Goal: Task Accomplishment & Management: Use online tool/utility

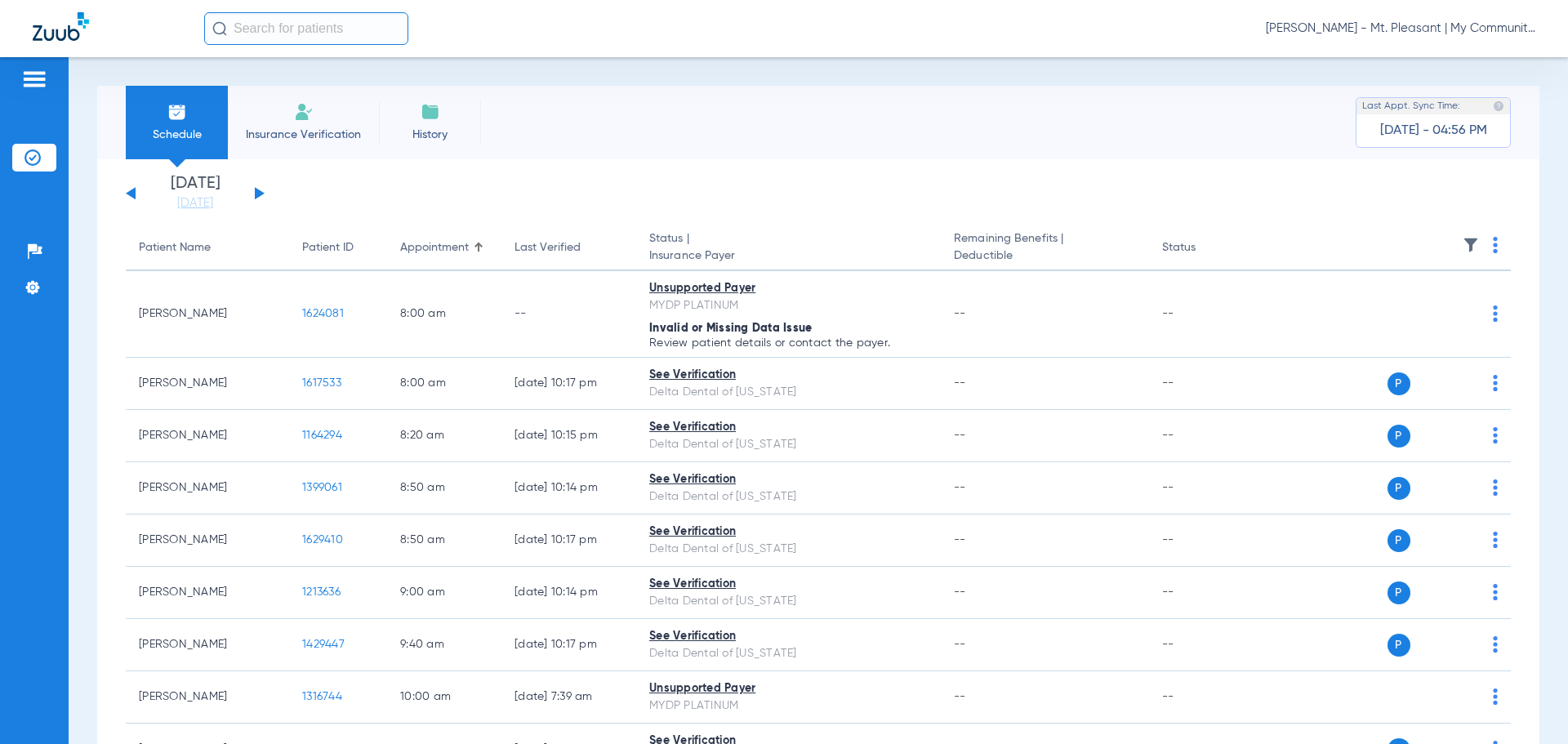
click at [1357, 18] on div "[PERSON_NAME] - Mt. Pleasant | My Community Dental Centers" at bounding box center [869, 28] width 1331 height 32
click at [1362, 27] on span "[PERSON_NAME] - Mt. Pleasant | My Community Dental Centers" at bounding box center [1400, 28] width 269 height 17
click at [1443, 61] on span "Account Selection" at bounding box center [1474, 59] width 92 height 12
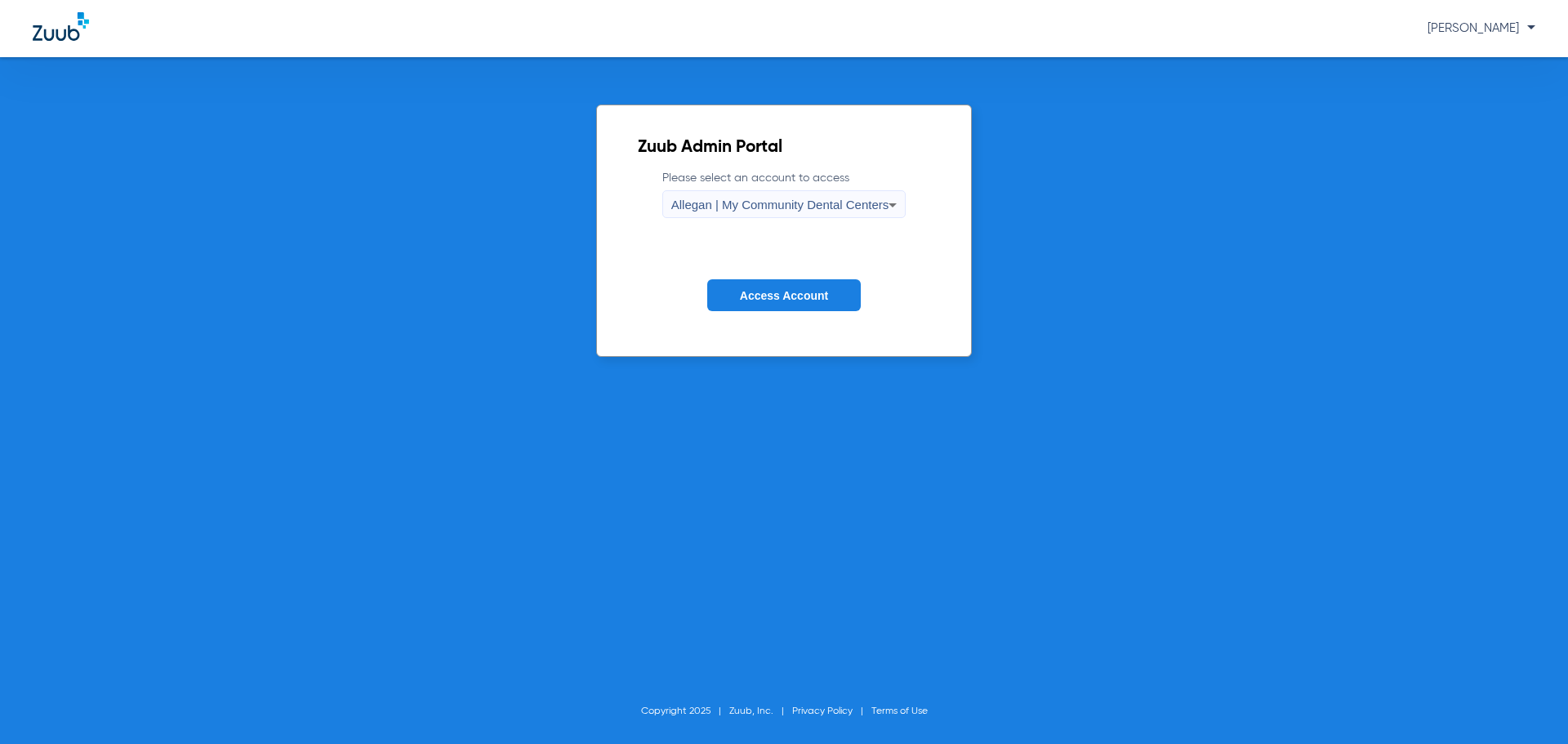
click at [710, 189] on label "Please select an account to access Allegan | My Community Dental Centers" at bounding box center [784, 193] width 244 height 48
click at [713, 198] on span "Allegan | My Community Dental Centers" at bounding box center [780, 205] width 218 height 14
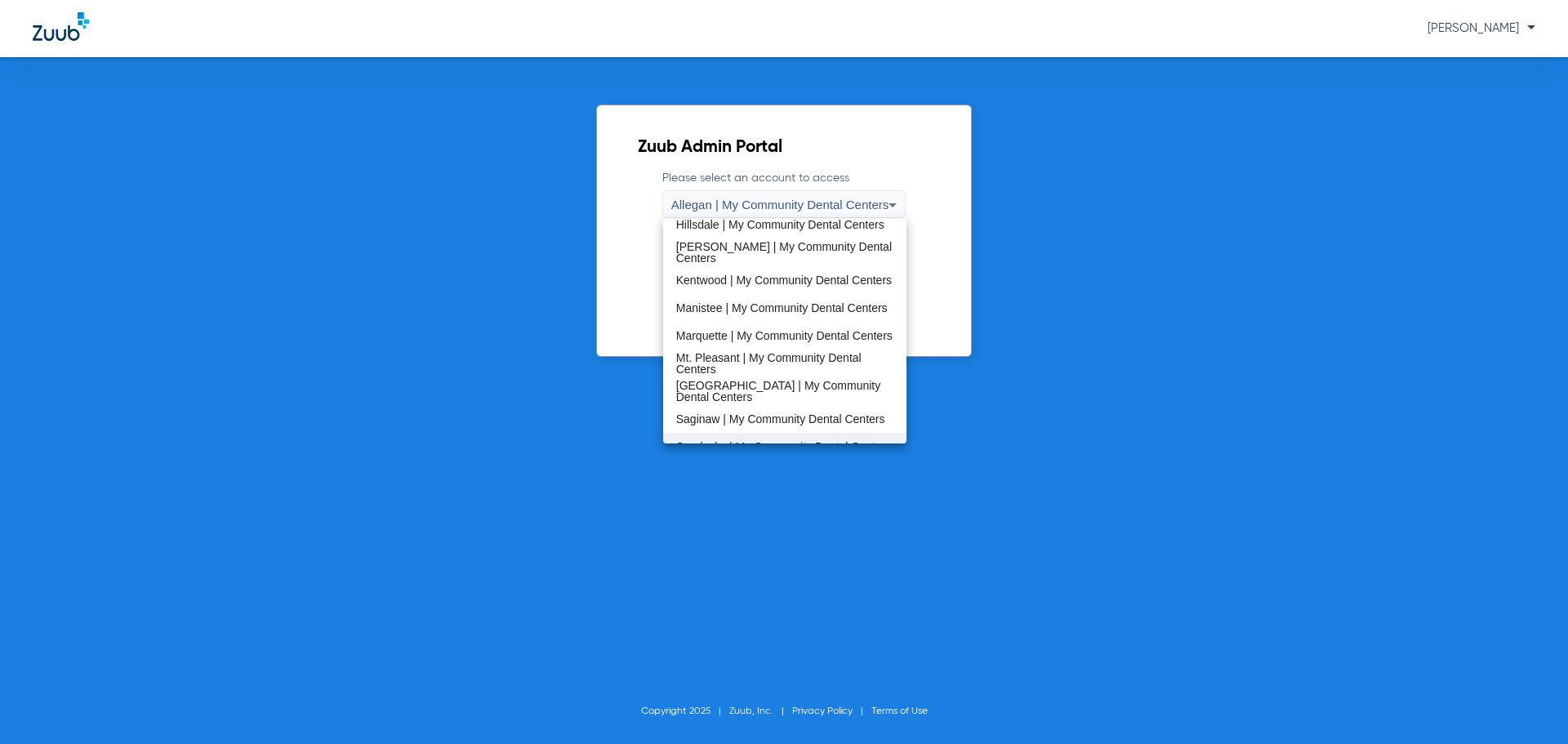
scroll to position [525, 0]
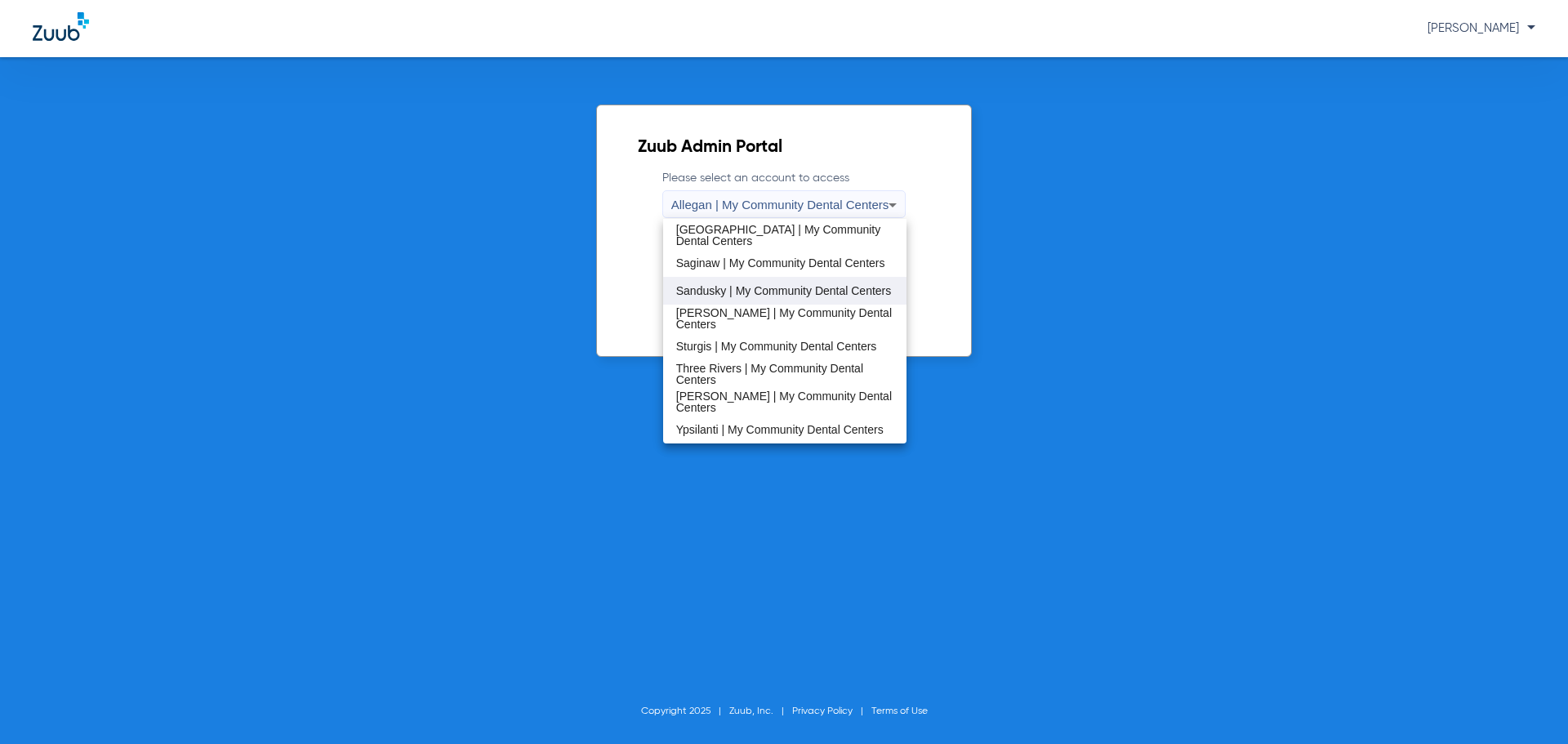
click at [742, 292] on span "Sandusky | My Community Dental Centers" at bounding box center [784, 291] width 216 height 12
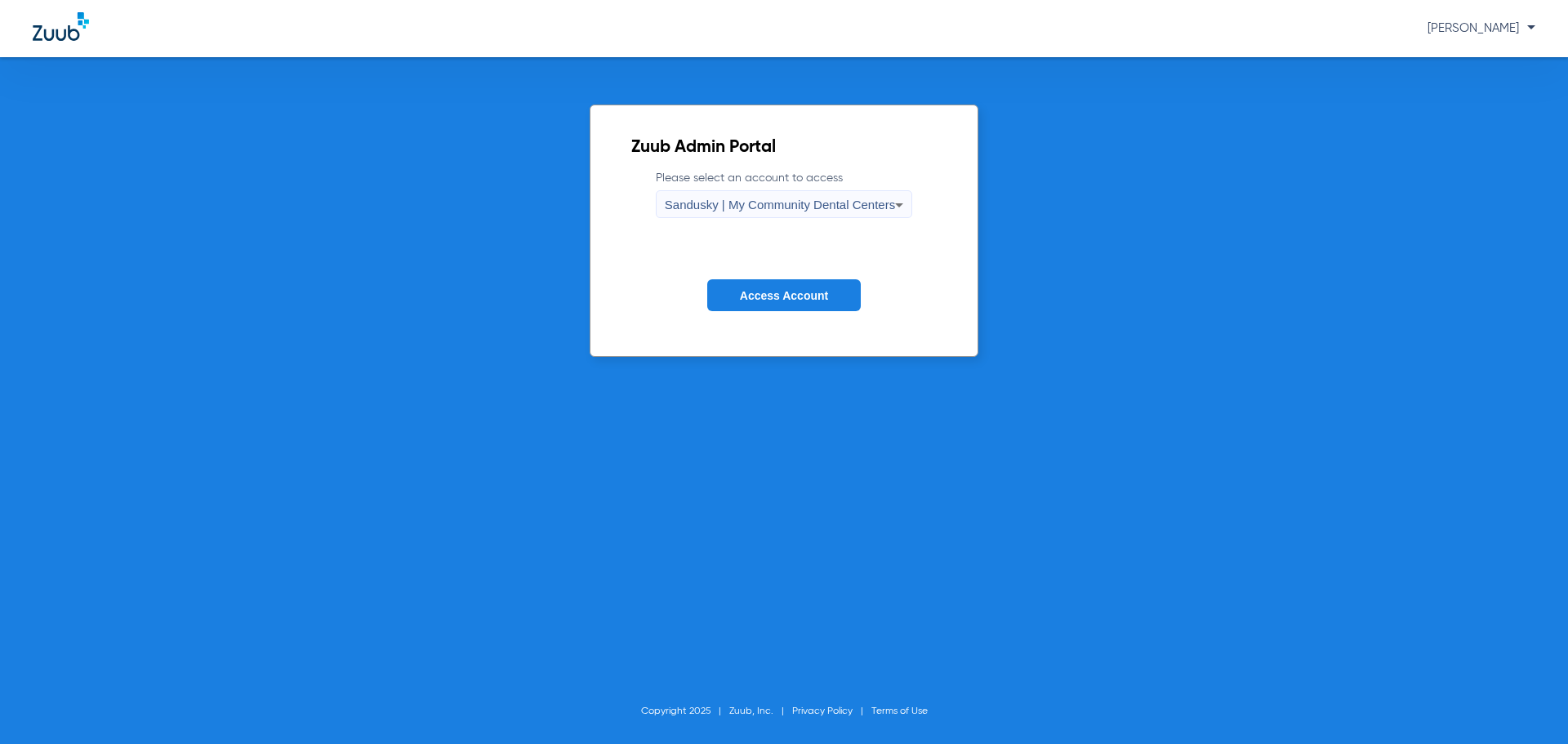
click at [749, 290] on span "Access Account" at bounding box center [784, 295] width 88 height 13
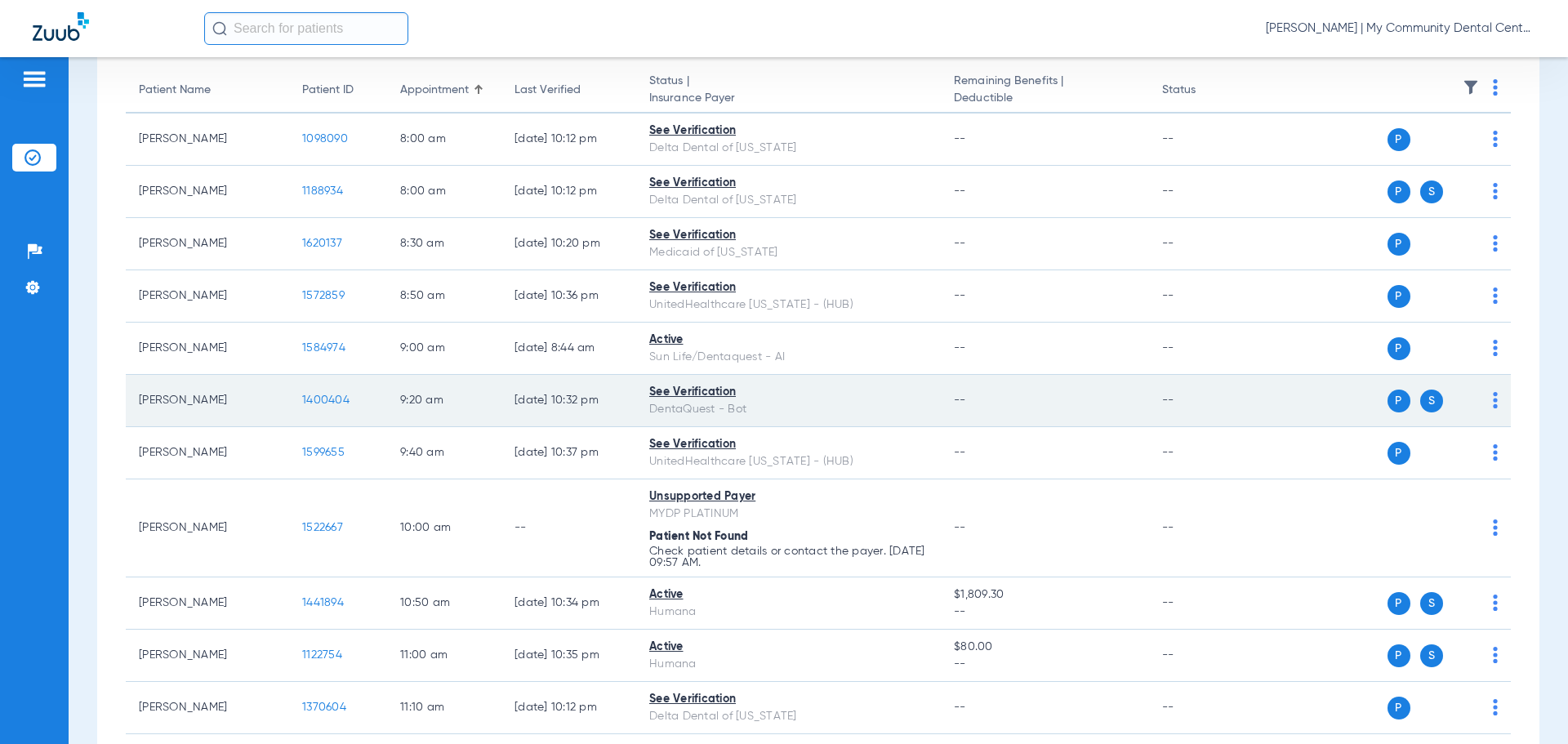
scroll to position [163, 0]
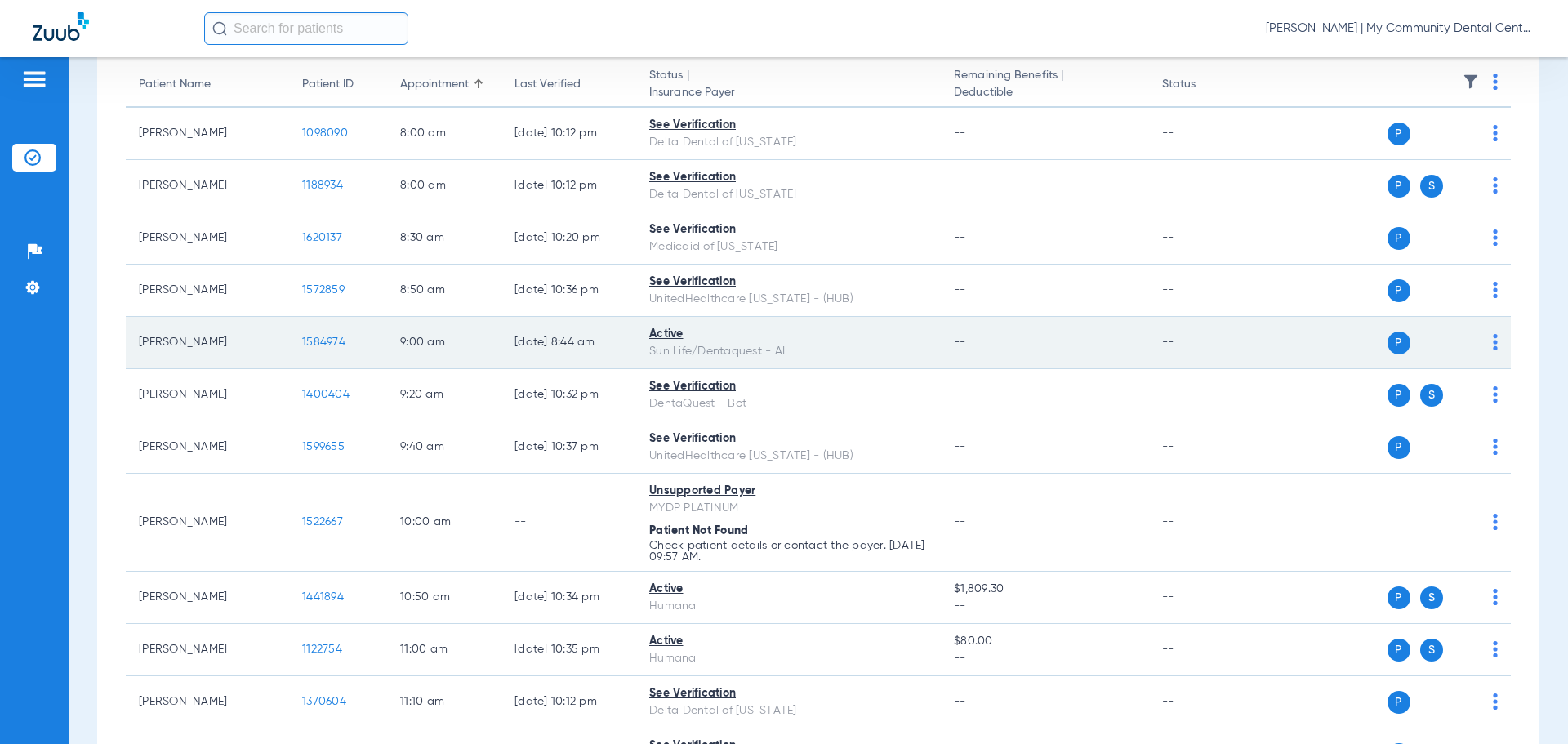
click at [1485, 339] on td "P S" at bounding box center [1385, 344] width 253 height 53
click at [1493, 342] on img at bounding box center [1495, 342] width 5 height 17
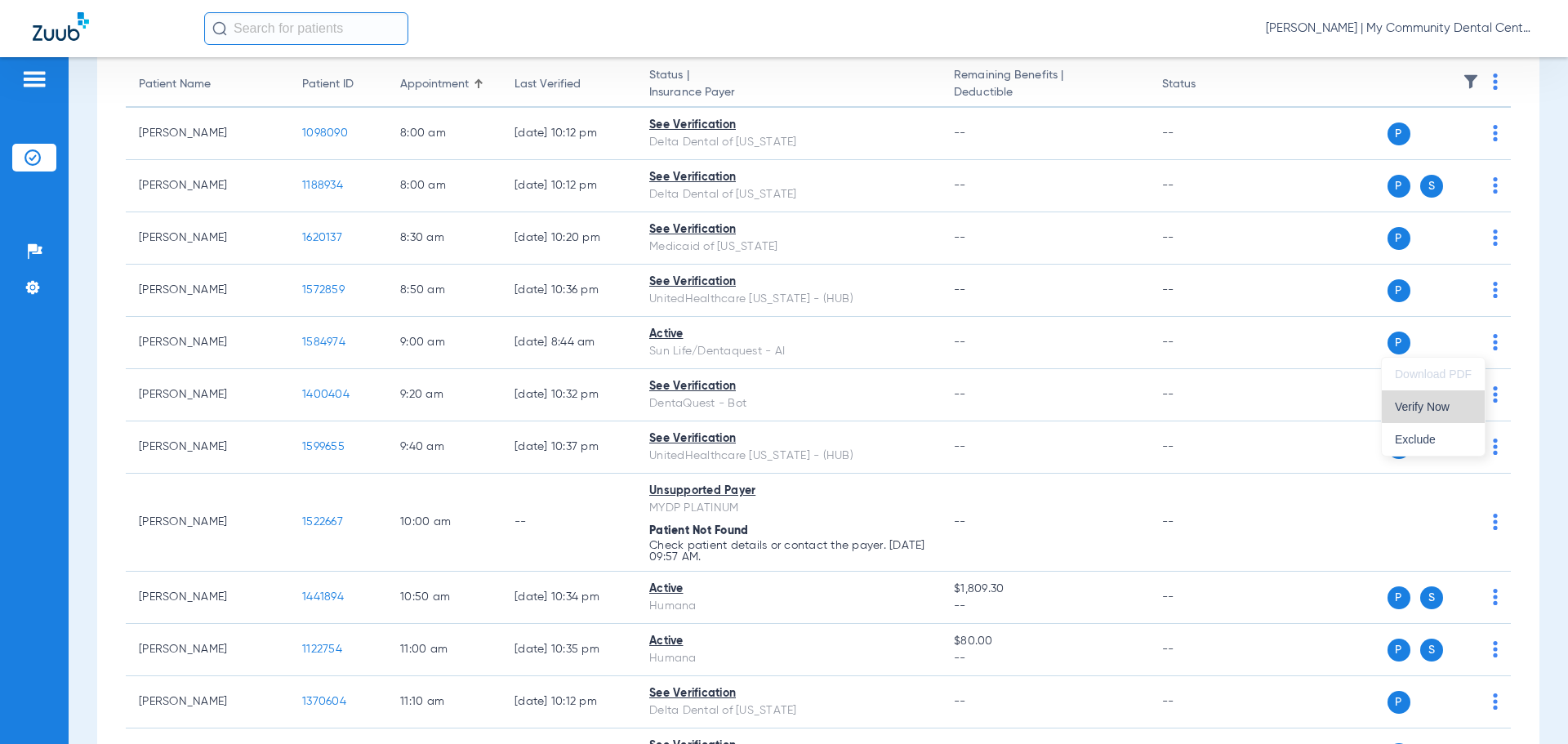
click at [1437, 398] on button "Verify Now" at bounding box center [1432, 406] width 102 height 32
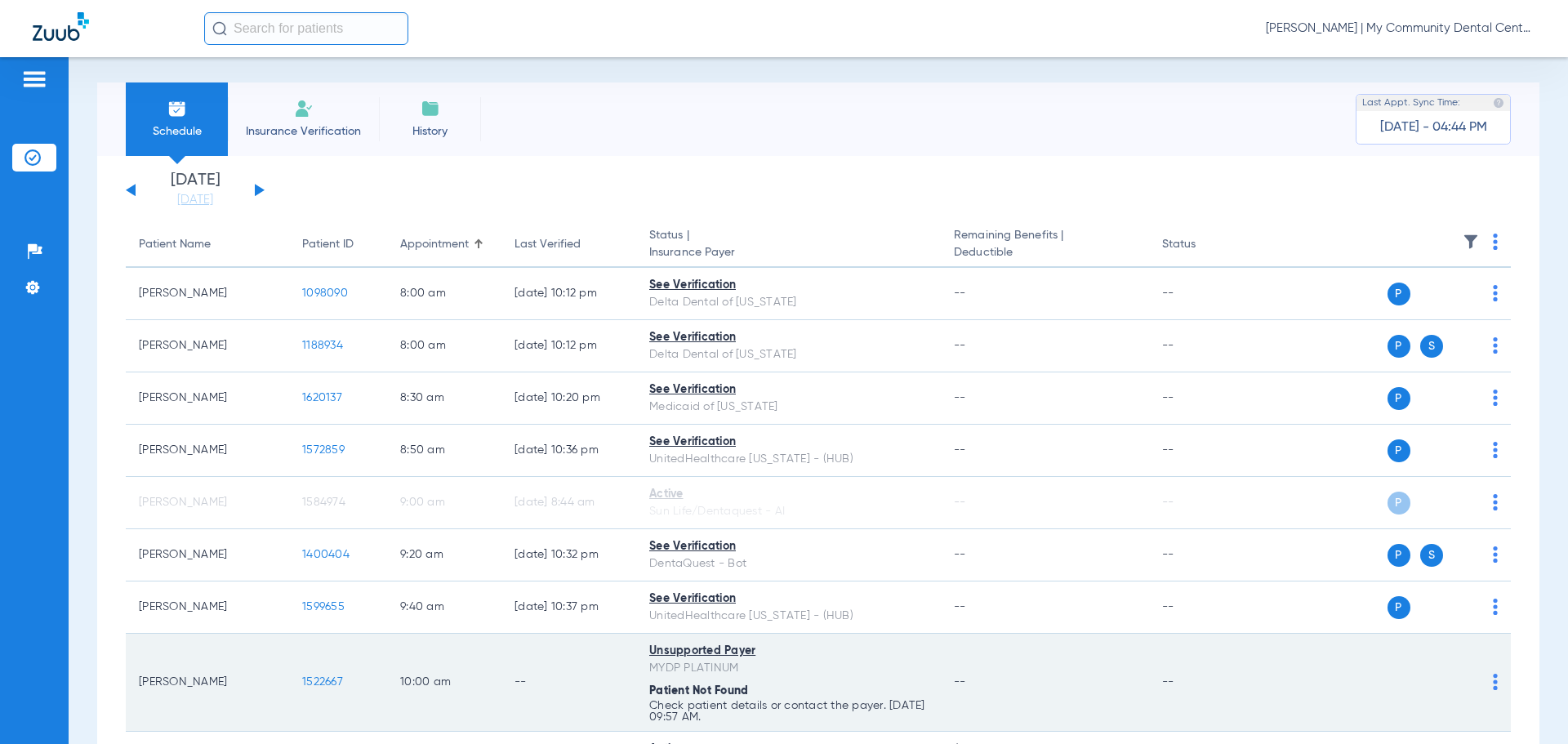
scroll to position [0, 0]
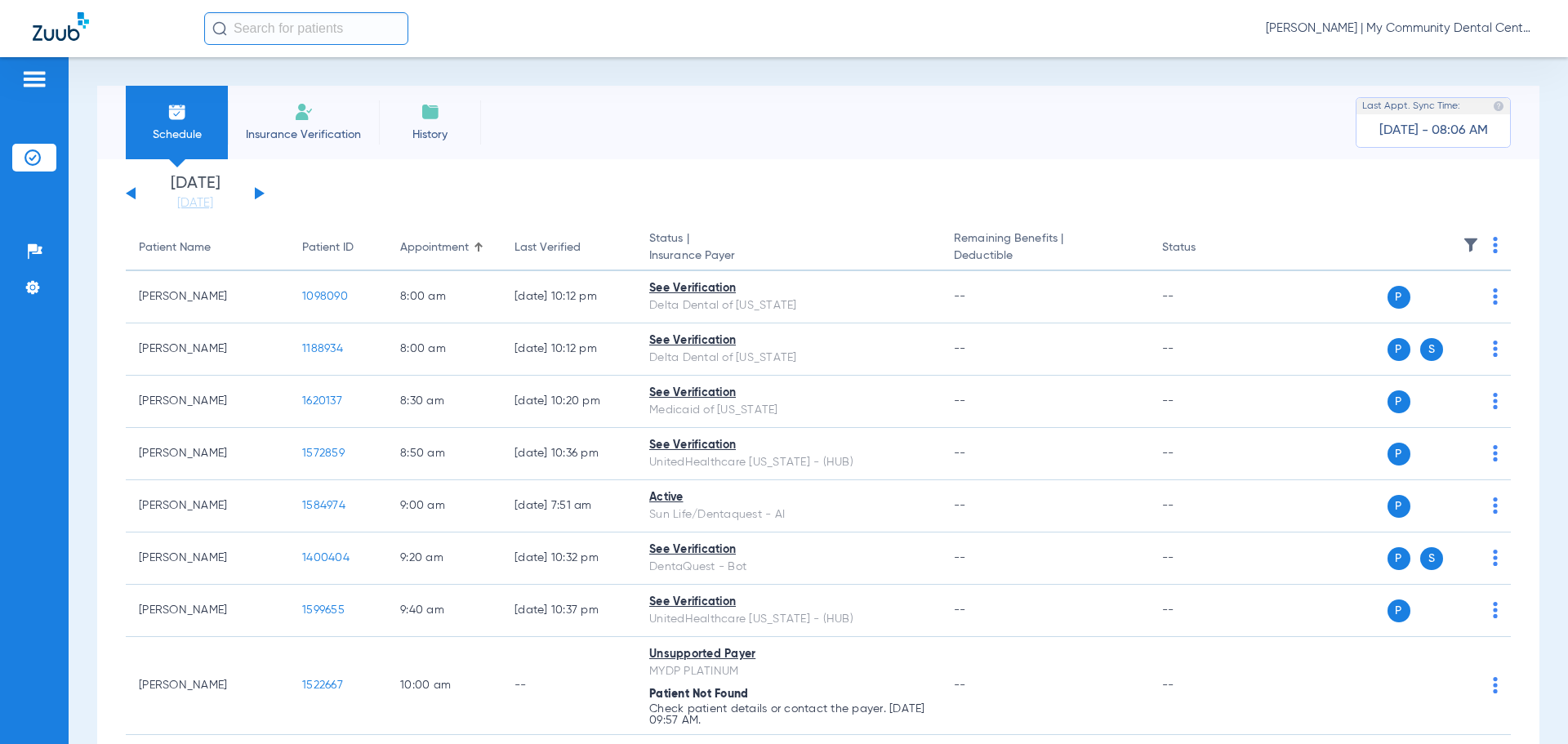
drag, startPoint x: 218, startPoint y: 238, endPoint x: 649, endPoint y: 262, distance: 431.7
click at [649, 262] on tr "Patient Name Patient ID Appointment Last Verified Status | Insurance Payer Rema…" at bounding box center [818, 248] width 1385 height 46
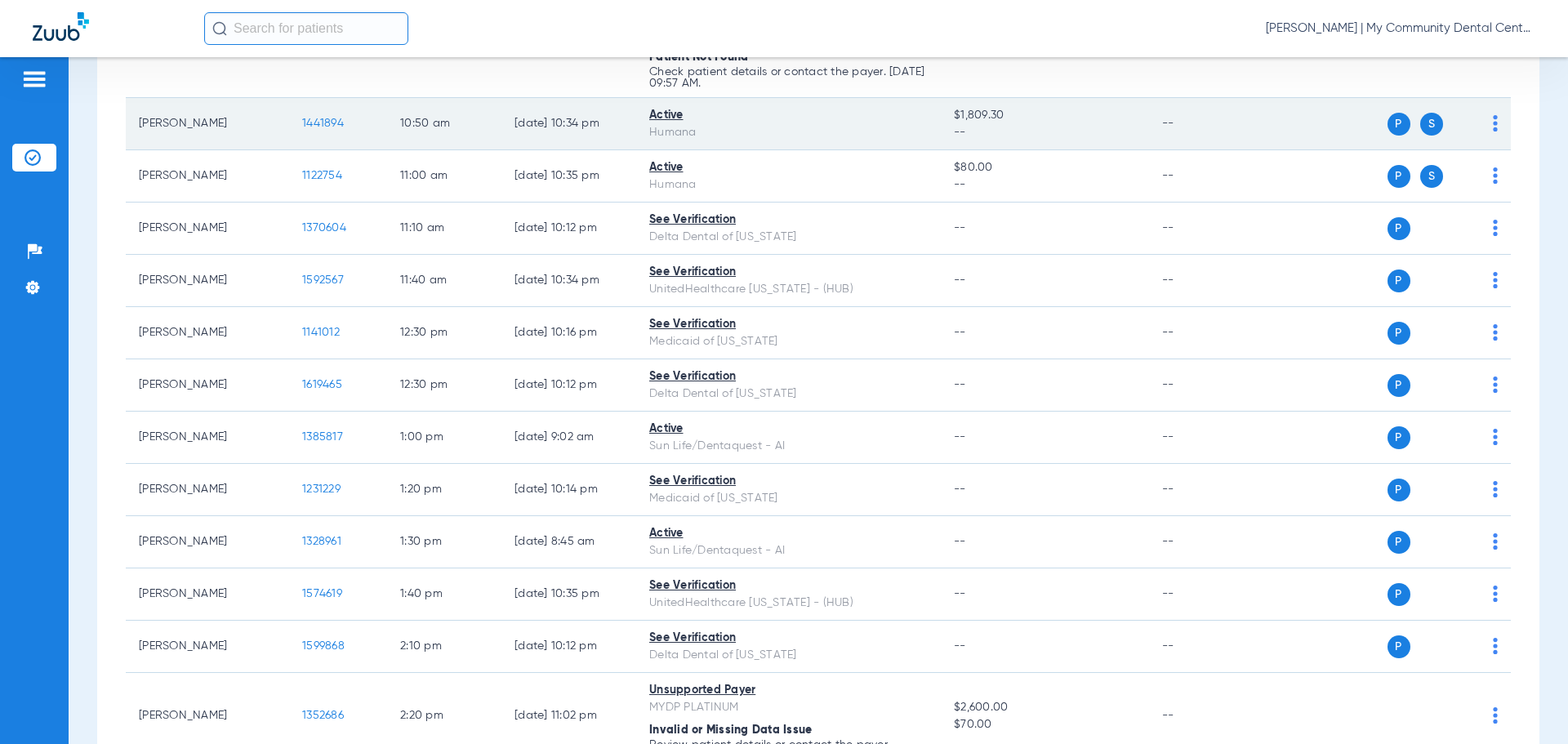
scroll to position [914, 0]
